Goal: Transaction & Acquisition: Download file/media

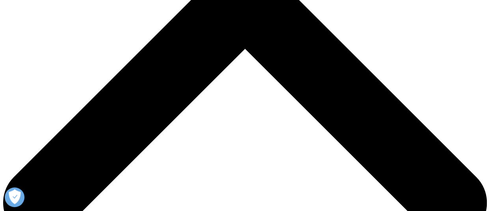
scroll to position [289, 0]
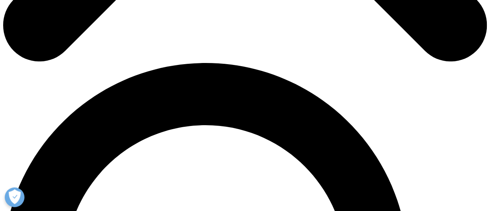
scroll to position [289, 0]
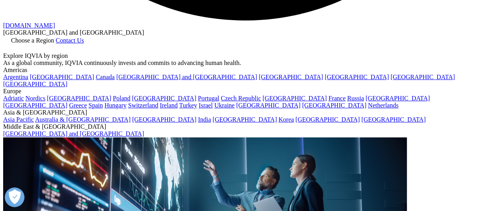
scroll to position [1589, 0]
